Goal: Information Seeking & Learning: Learn about a topic

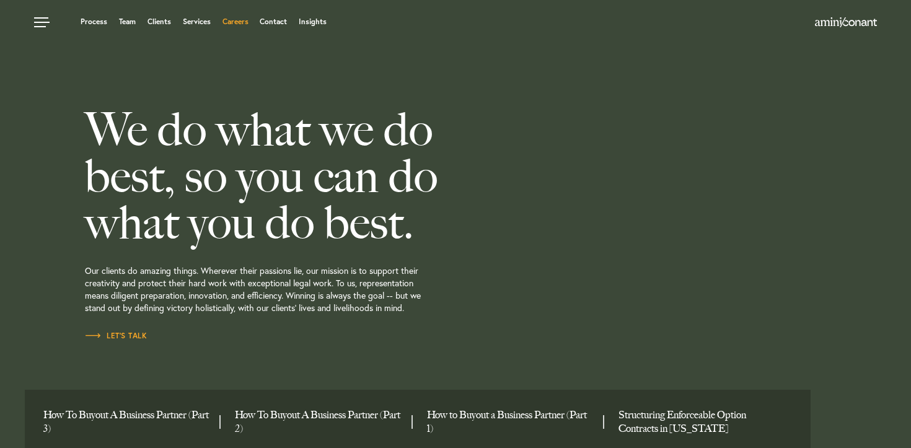
click at [235, 22] on link "Careers" at bounding box center [236, 21] width 26 height 7
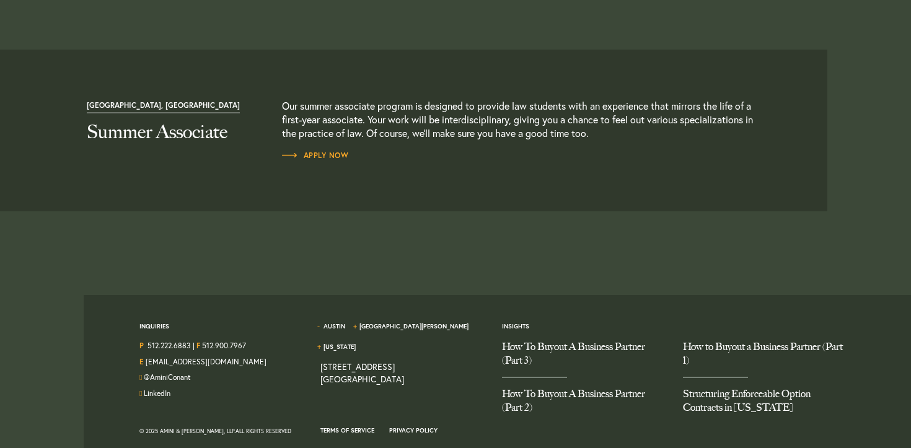
scroll to position [1411, 0]
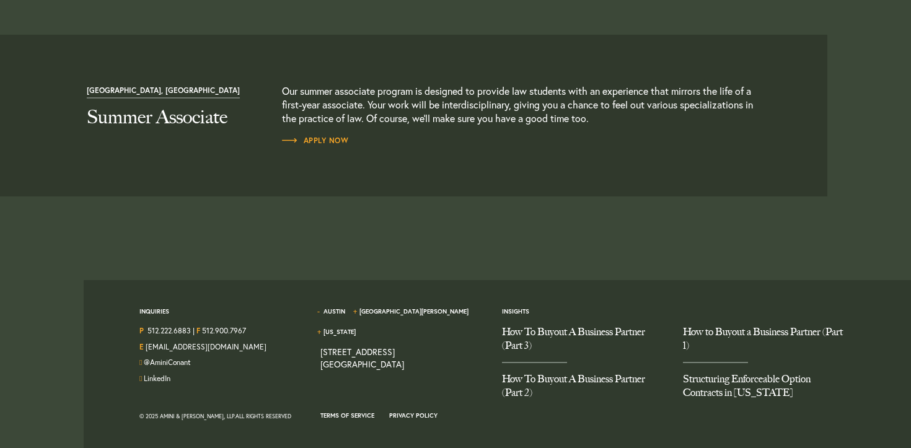
click at [311, 146] on article "Austin, TX Summer Associate Our summer associate program is designed to provide…" at bounding box center [418, 116] width 818 height 162
click at [312, 139] on span "Apply Now" at bounding box center [315, 140] width 67 height 7
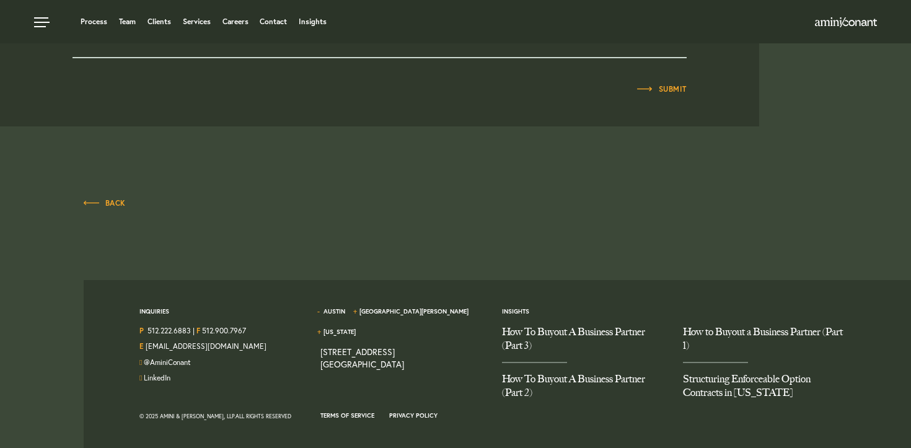
scroll to position [828, 0]
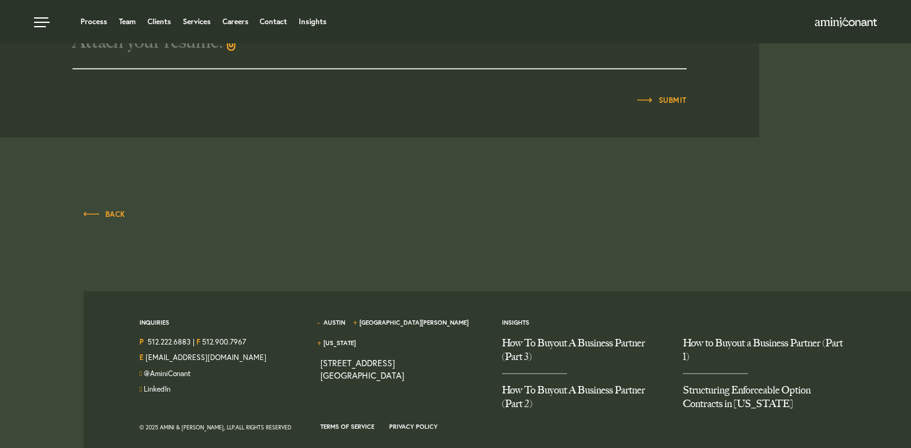
click at [117, 221] on div "Back" at bounding box center [456, 208] width 744 height 42
click at [117, 212] on span "Back" at bounding box center [105, 214] width 42 height 7
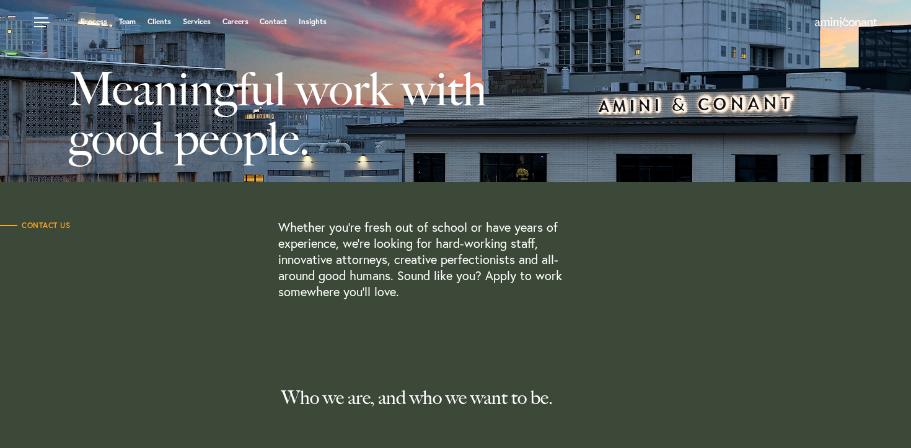
scroll to position [34, 0]
click at [268, 21] on link "Contact" at bounding box center [273, 21] width 27 height 7
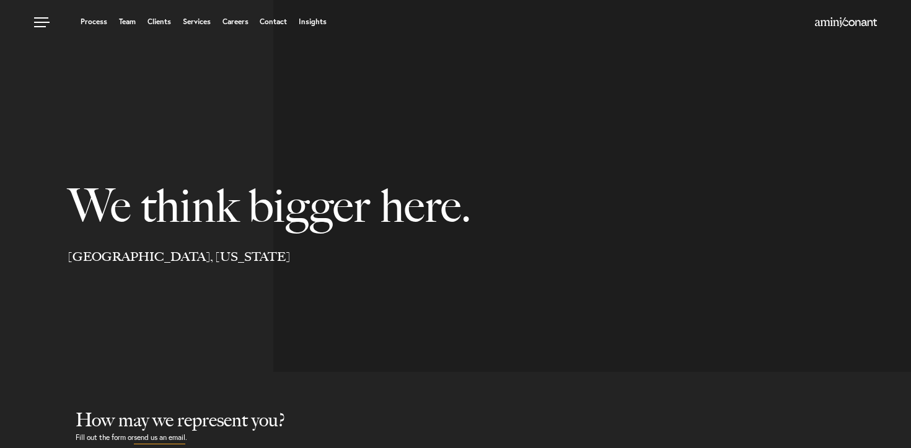
select select "Austin"
select select "Business and Civil Litigation"
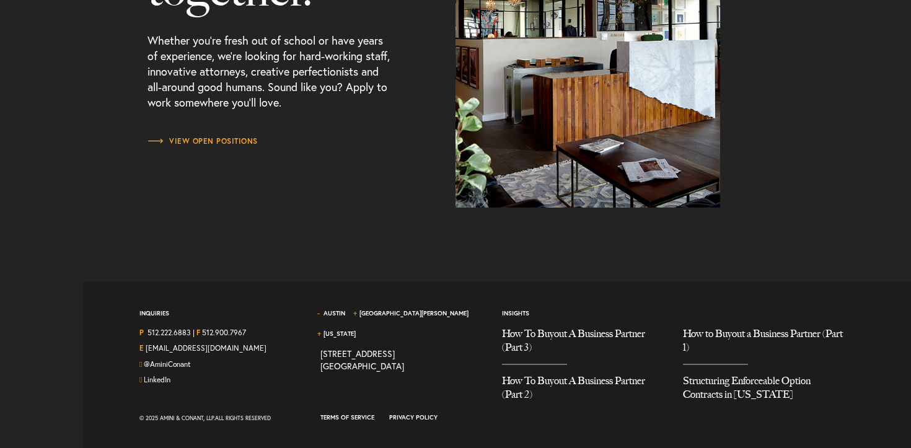
scroll to position [1677, 0]
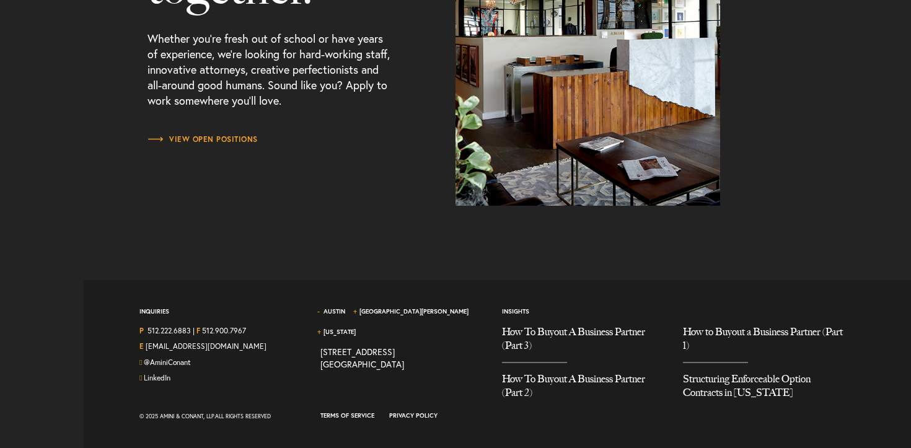
click at [336, 316] on span "Austin" at bounding box center [336, 316] width 33 height 18
click at [333, 310] on link "Austin" at bounding box center [335, 311] width 22 height 8
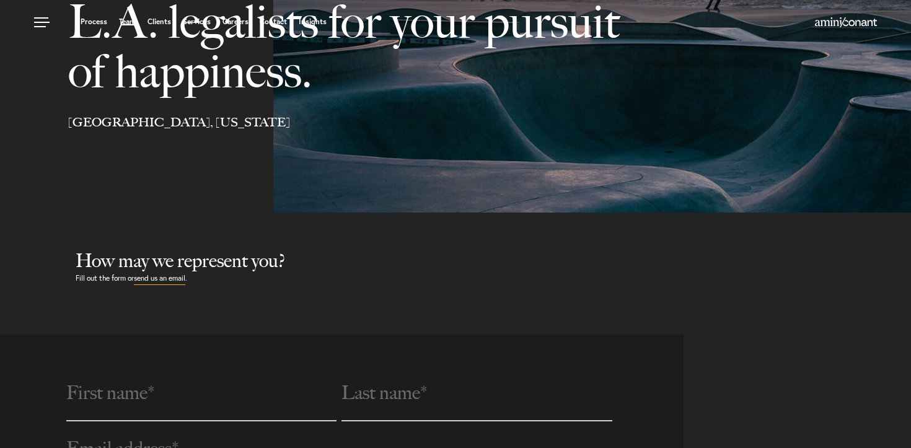
scroll to position [0, 0]
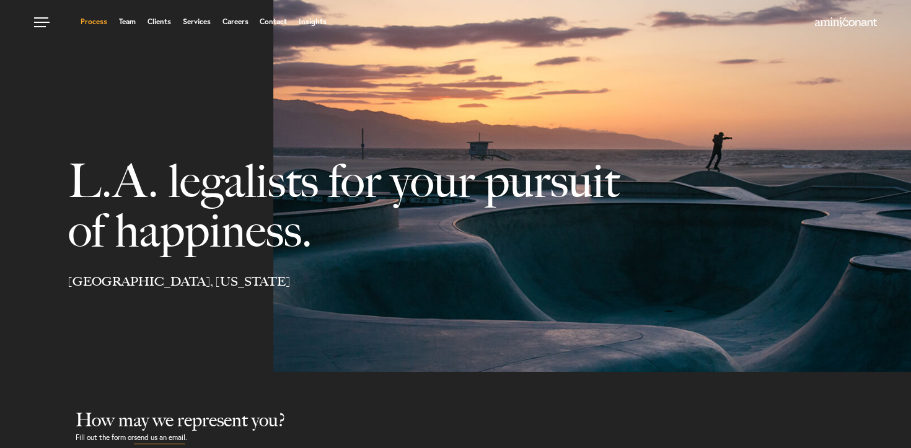
click at [100, 22] on link "Process" at bounding box center [94, 21] width 27 height 7
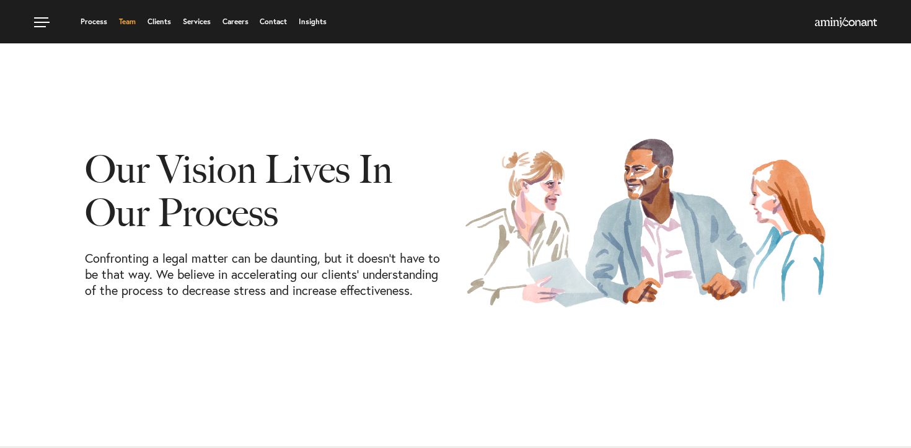
click at [130, 25] on link "Team" at bounding box center [127, 21] width 17 height 7
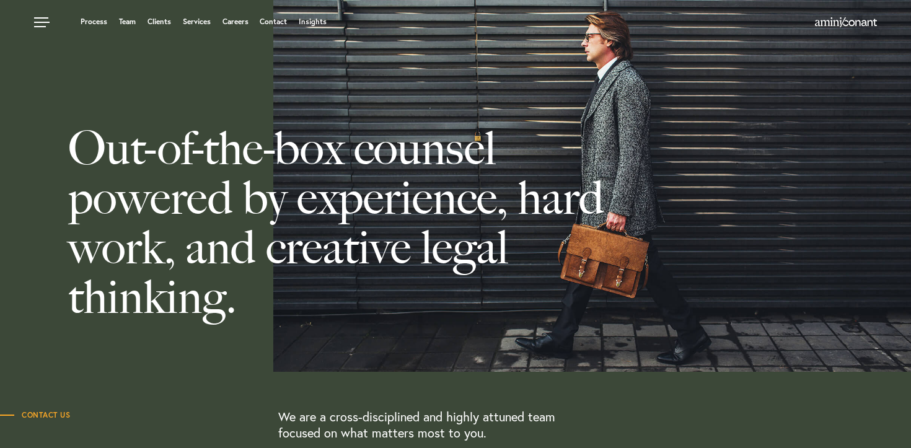
click at [40, 412] on span "Contact Us" at bounding box center [35, 415] width 70 height 7
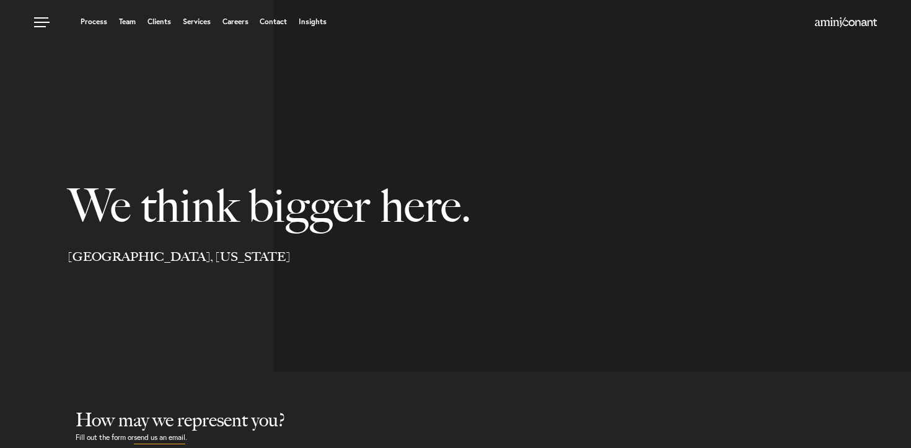
select select "Austin"
select select "Business and Civil Litigation"
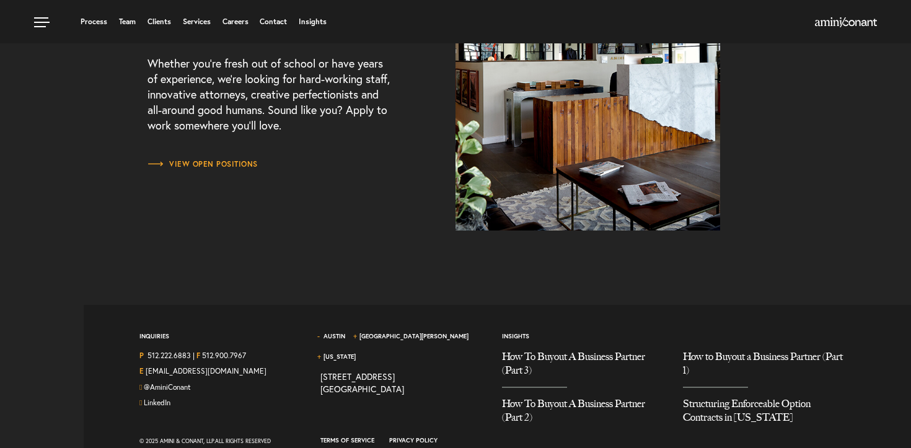
scroll to position [1657, 0]
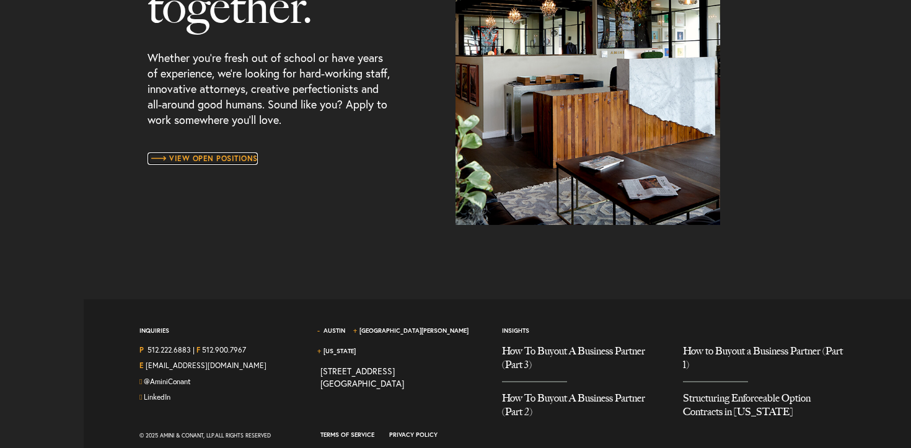
click at [232, 157] on span "View Open Positions" at bounding box center [203, 158] width 110 height 7
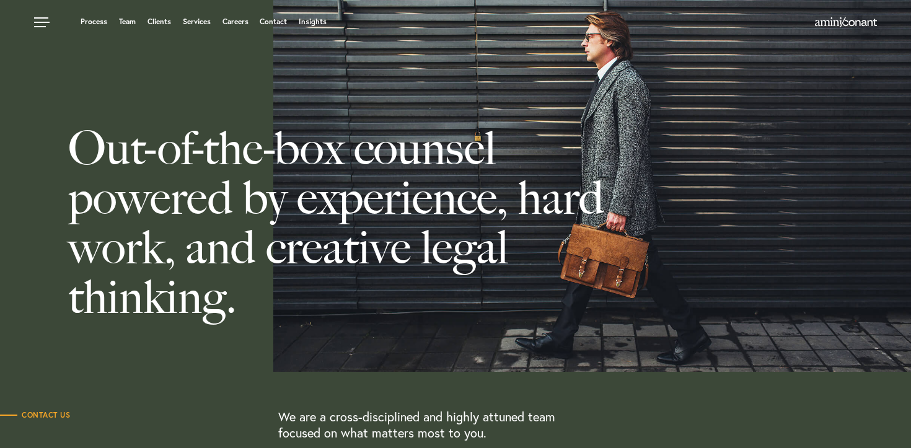
click at [97, 14] on div "Process Team Clients Services Careers Contact Insights" at bounding box center [455, 21] width 911 height 43
click at [97, 22] on link "Process" at bounding box center [94, 21] width 27 height 7
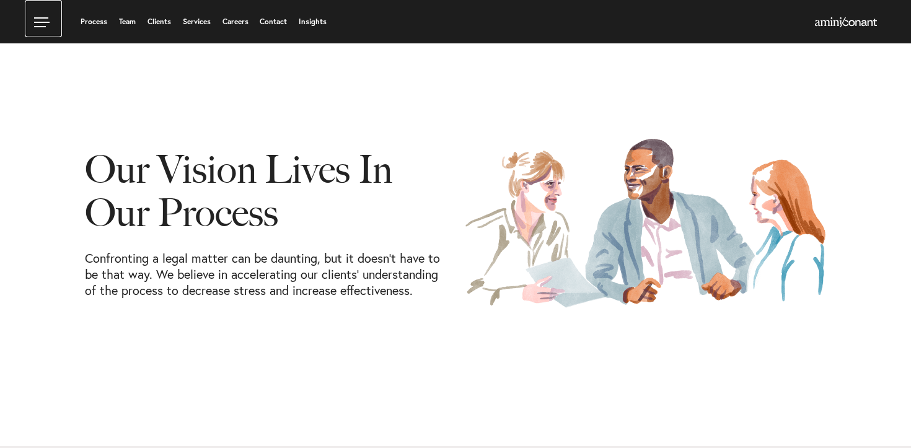
click at [40, 19] on link at bounding box center [43, 18] width 37 height 37
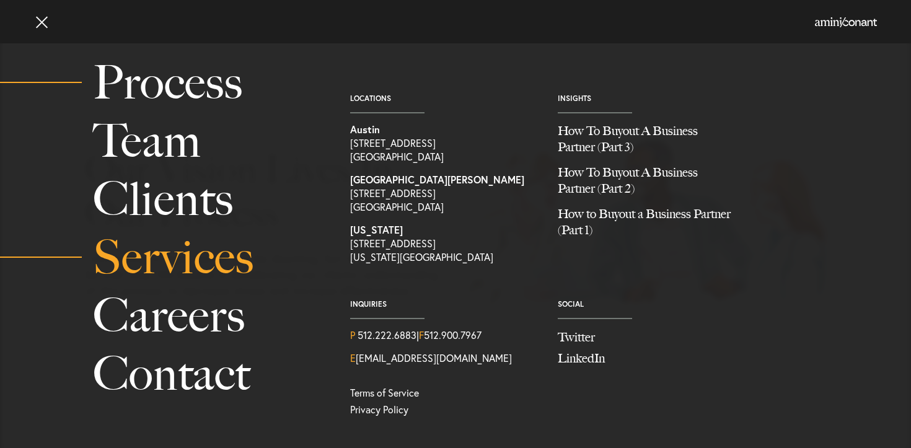
click at [167, 277] on link "Services" at bounding box center [207, 258] width 229 height 58
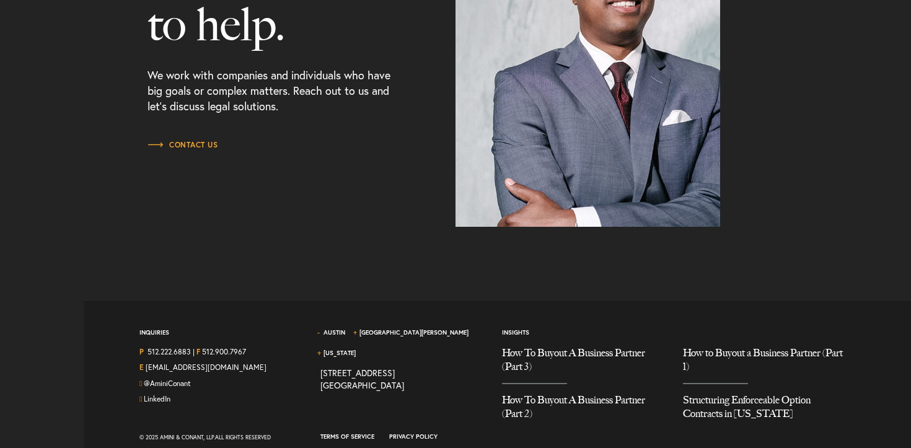
scroll to position [1623, 0]
